Goal: Communication & Community: Answer question/provide support

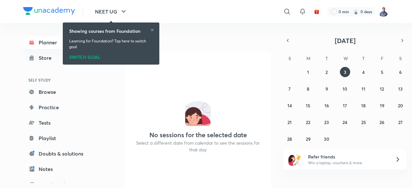
click at [387, 11] on img at bounding box center [383, 11] width 11 height 11
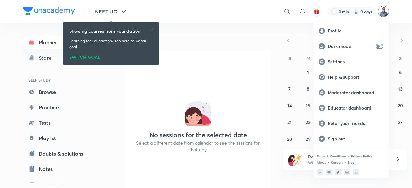
click at [353, 109] on p "Educator dashboard" at bounding box center [356, 108] width 56 height 6
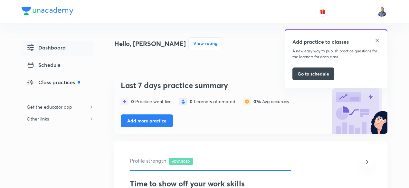
click at [377, 41] on img at bounding box center [376, 40] width 5 height 5
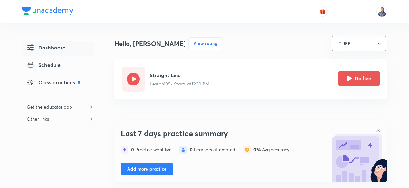
click at [355, 80] on button "Go live" at bounding box center [358, 78] width 41 height 15
